Goal: Information Seeking & Learning: Check status

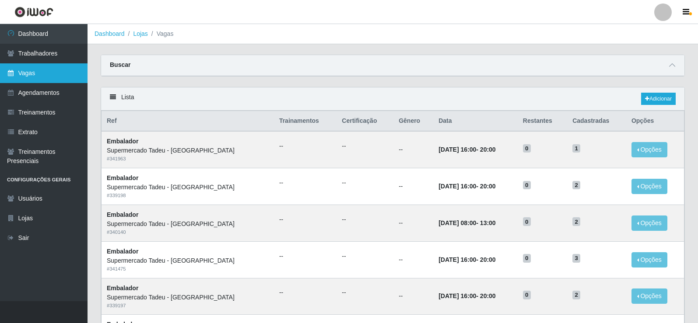
click at [63, 71] on link "Vagas" at bounding box center [44, 73] width 88 height 20
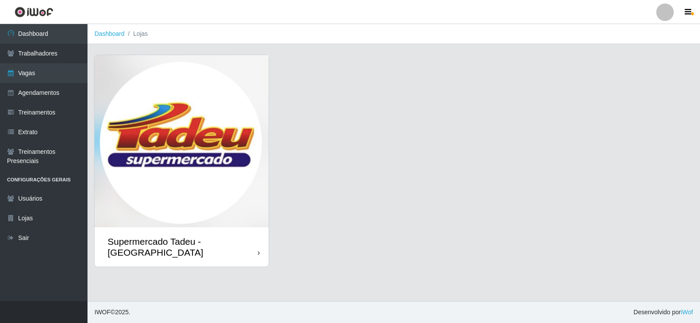
click at [126, 145] on img at bounding box center [182, 141] width 174 height 172
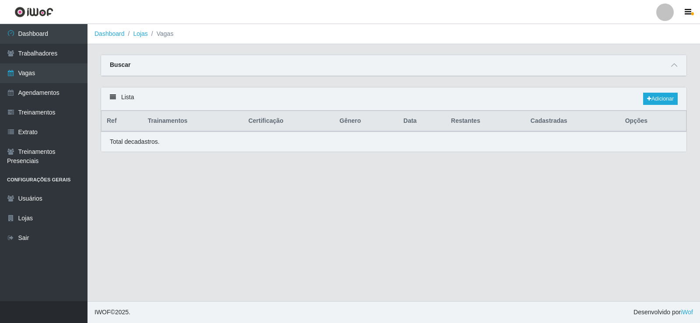
click at [197, 140] on div "Total de cadastros." at bounding box center [394, 141] width 568 height 9
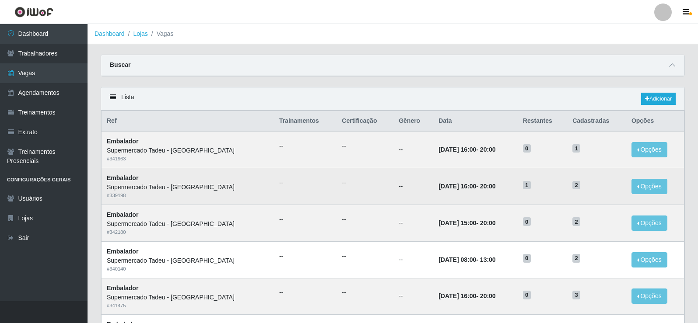
scroll to position [44, 0]
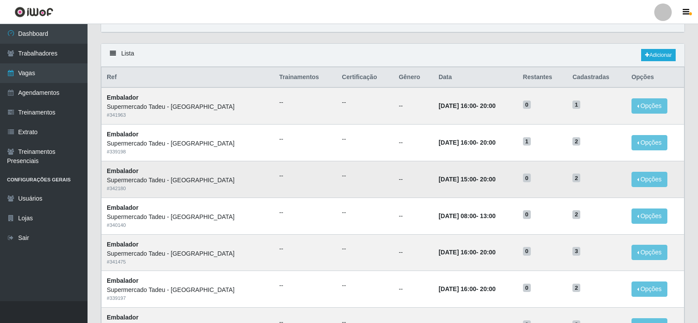
drag, startPoint x: 451, startPoint y: 182, endPoint x: 486, endPoint y: 182, distance: 34.6
click at [486, 182] on td "[DATE] 15:00 - 20:00" at bounding box center [475, 179] width 84 height 37
click at [456, 179] on time "[DATE] 15:00" at bounding box center [458, 179] width 38 height 7
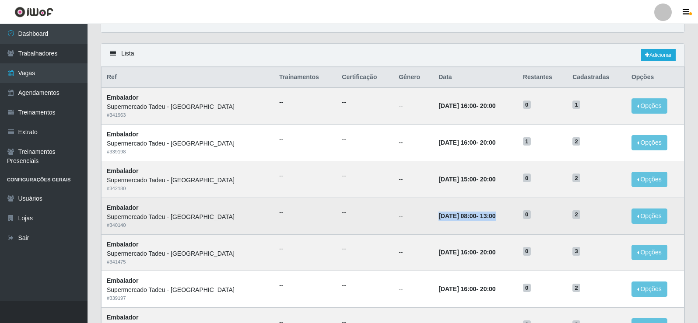
drag, startPoint x: 410, startPoint y: 216, endPoint x: 488, endPoint y: 198, distance: 80.4
click at [511, 216] on td "[DATE] 08:00 - 13:00" at bounding box center [475, 216] width 84 height 37
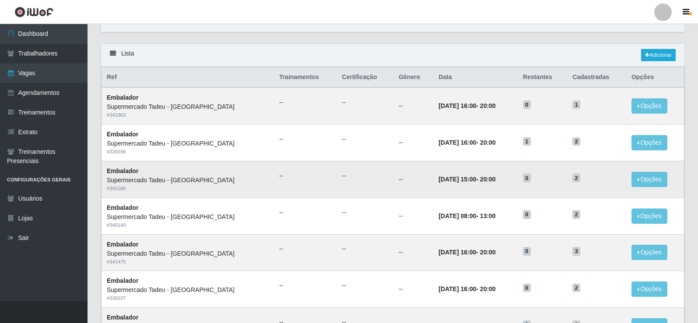
click at [477, 187] on td "[DATE] 15:00 - 20:00" at bounding box center [475, 179] width 84 height 37
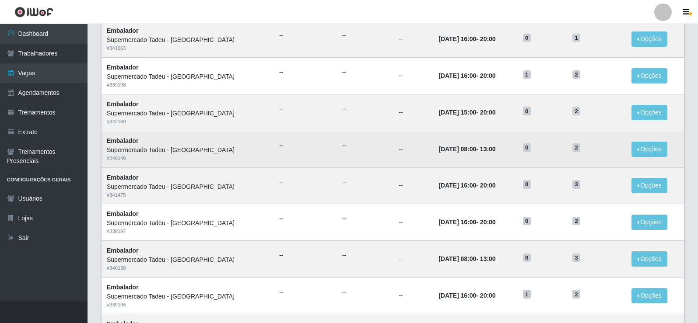
scroll to position [88, 0]
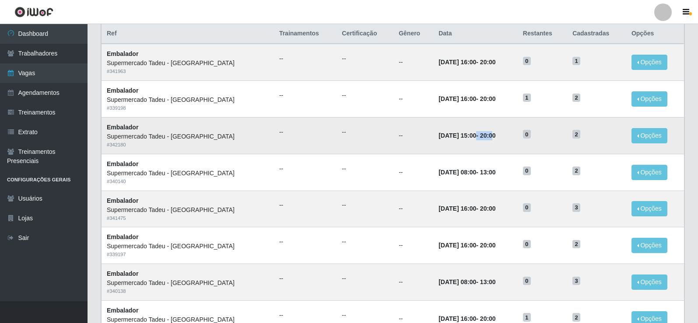
drag, startPoint x: 445, startPoint y: 137, endPoint x: 481, endPoint y: 135, distance: 35.9
click at [481, 135] on strong "[DATE] 15:00 - 20:00" at bounding box center [467, 135] width 57 height 7
click at [481, 135] on time "20:00" at bounding box center [488, 135] width 16 height 7
